Goal: Task Accomplishment & Management: Use online tool/utility

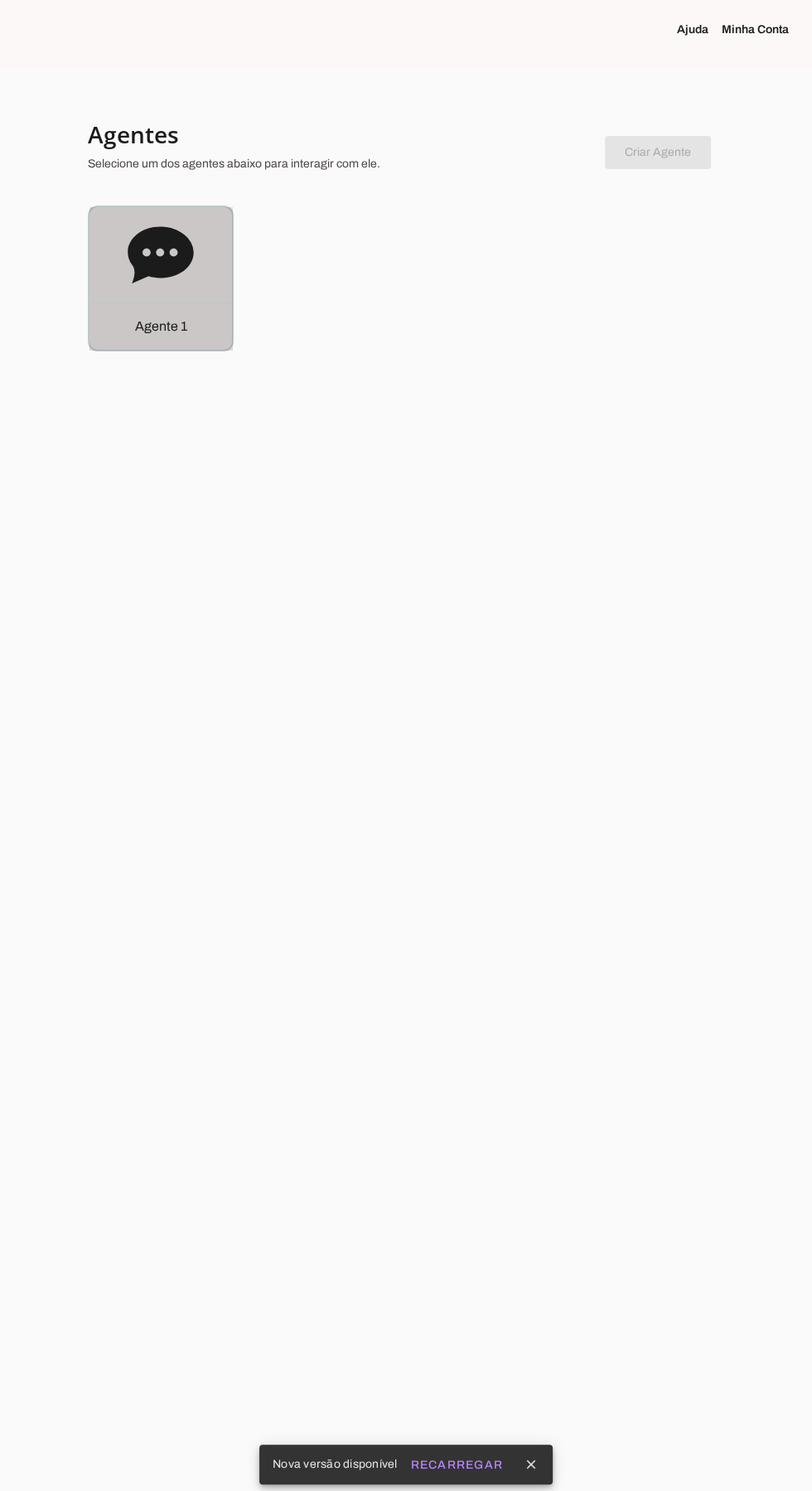
scroll to position [28, 0]
click at [158, 242] on icon at bounding box center [160, 254] width 66 height 57
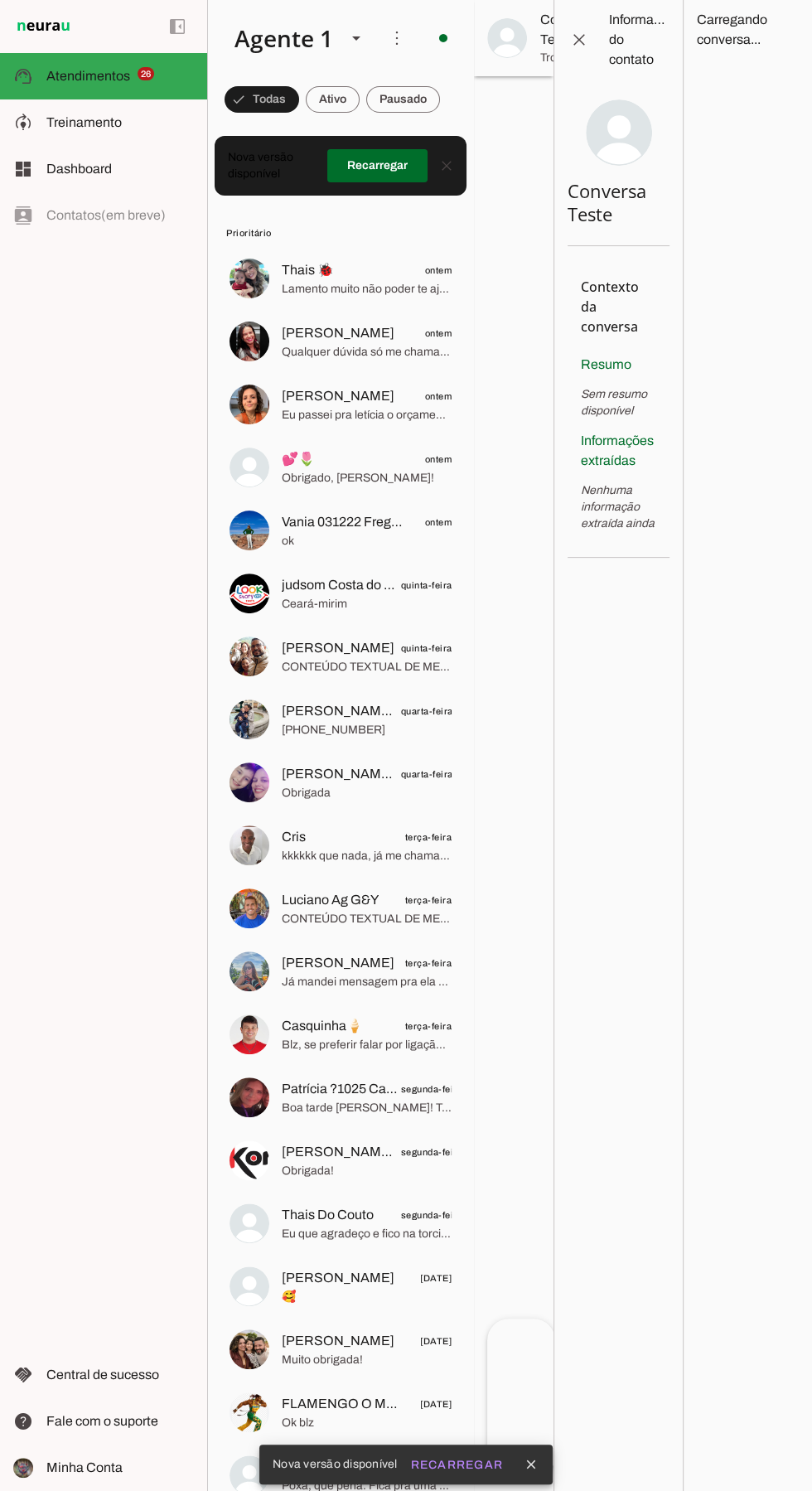
click at [260, 510] on img at bounding box center [249, 530] width 40 height 40
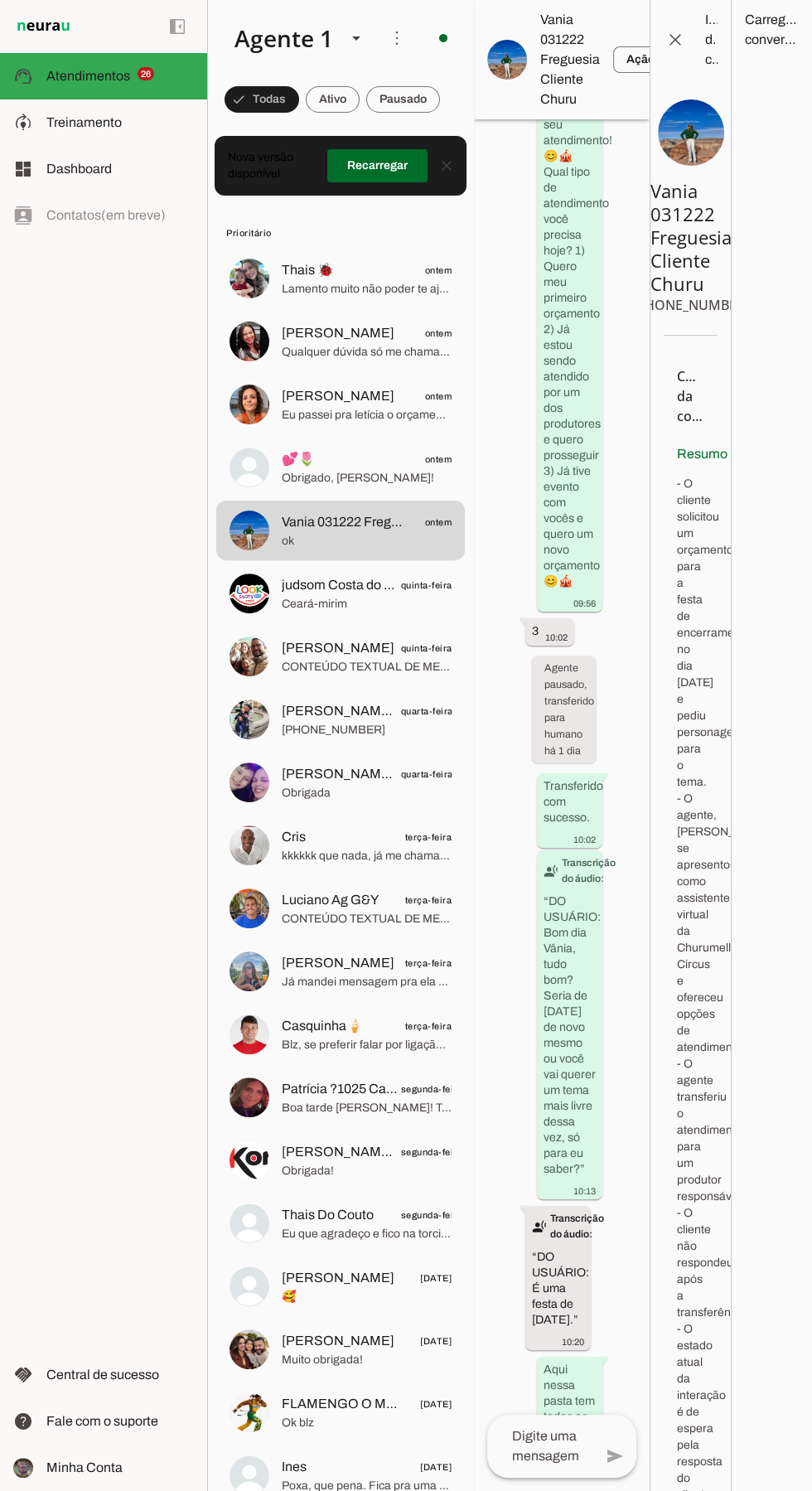
scroll to position [1630, 0]
